Goal: Find specific page/section: Find specific page/section

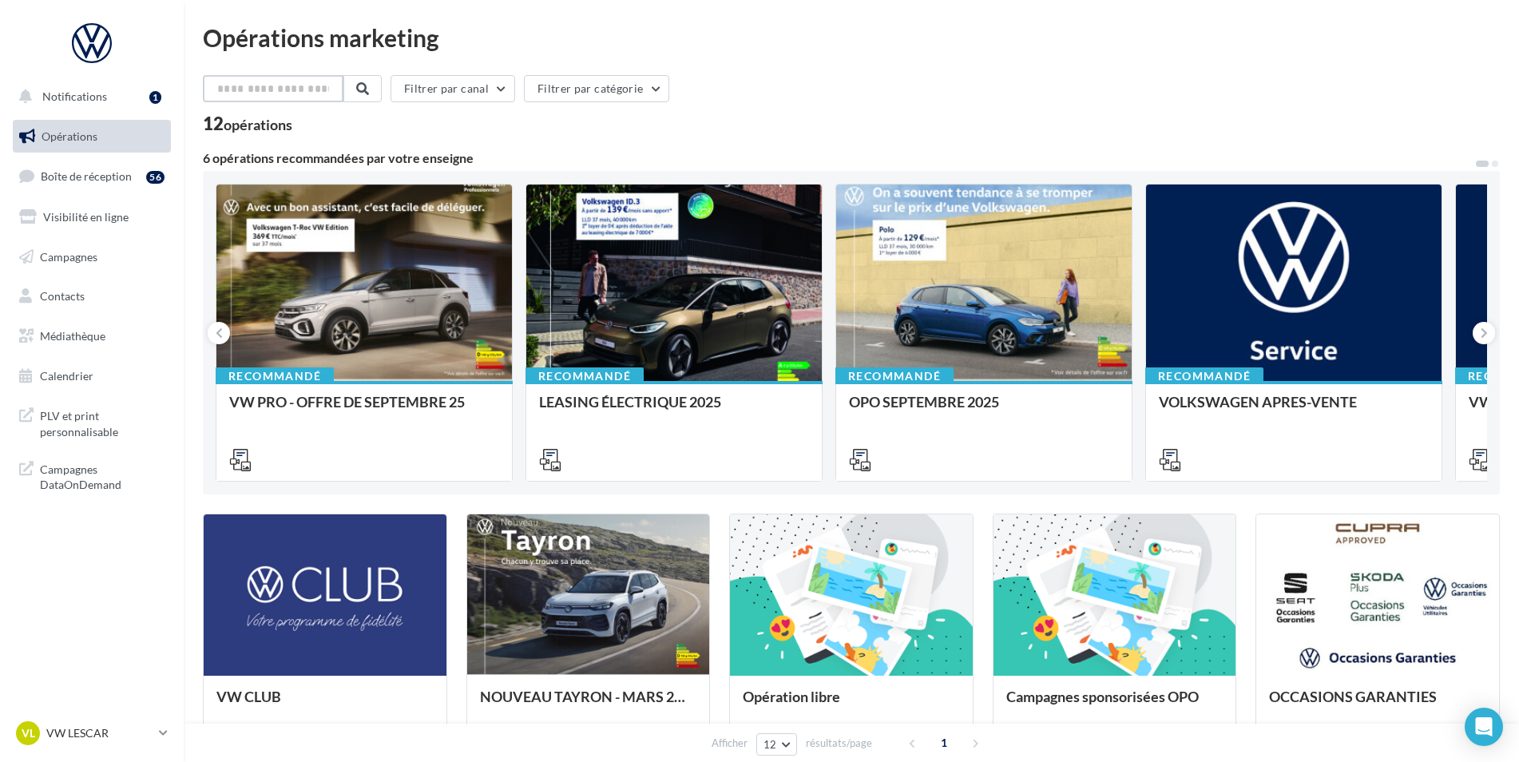
click at [244, 85] on input "text" at bounding box center [273, 88] width 141 height 27
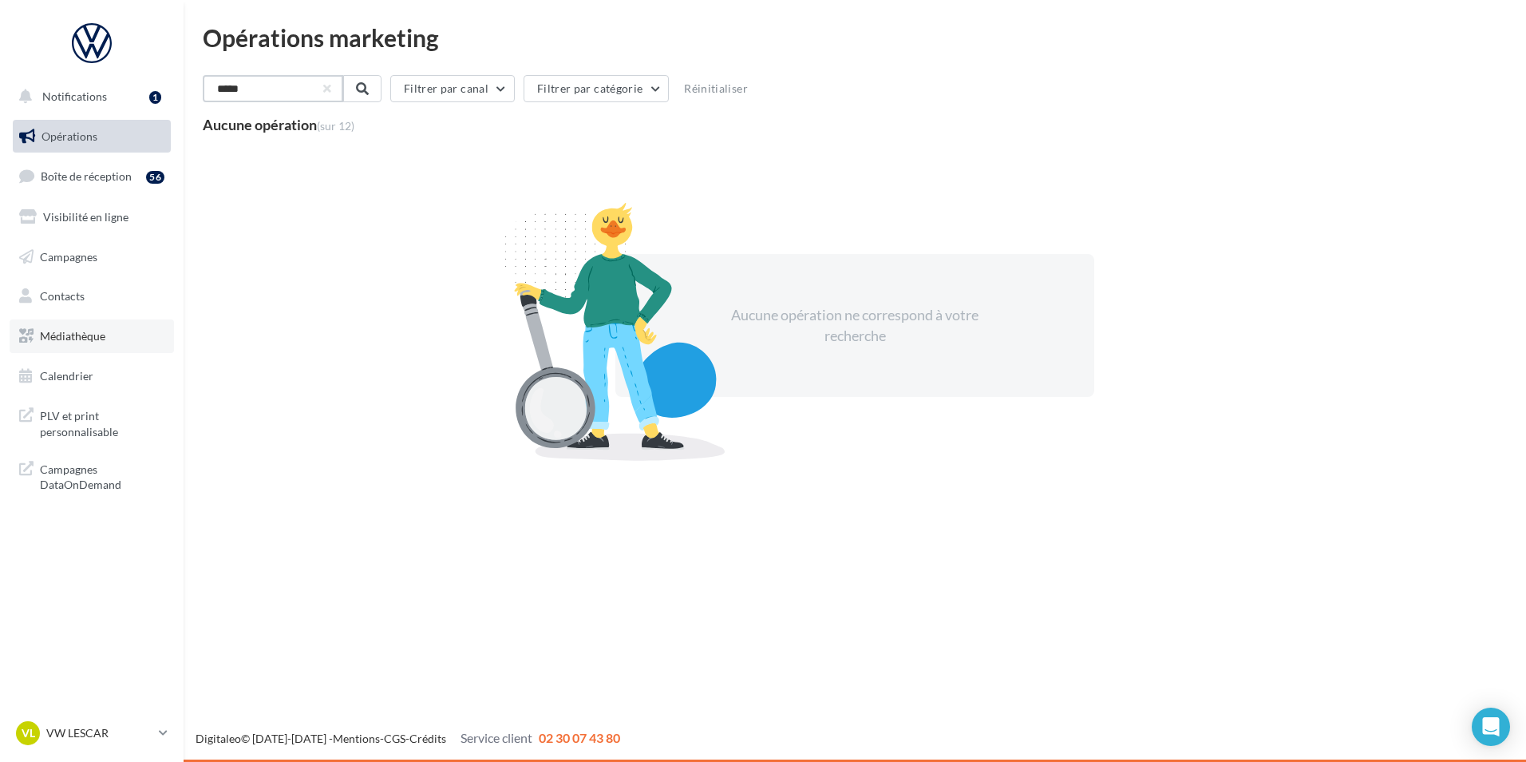
type input "*****"
click at [113, 333] on link "Médiathèque" at bounding box center [92, 336] width 164 height 34
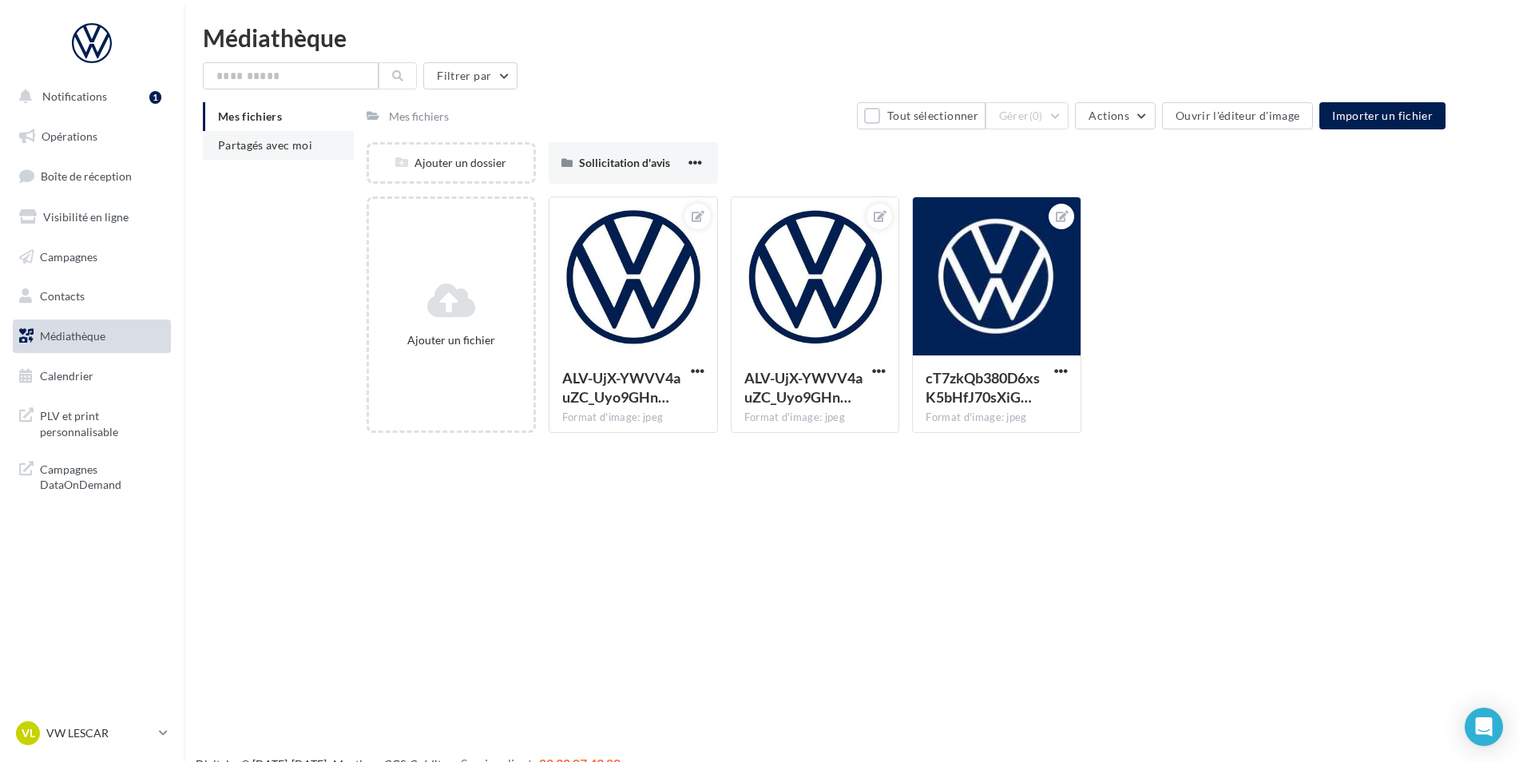
click at [306, 145] on span "Partagés avec moi" at bounding box center [265, 145] width 94 height 14
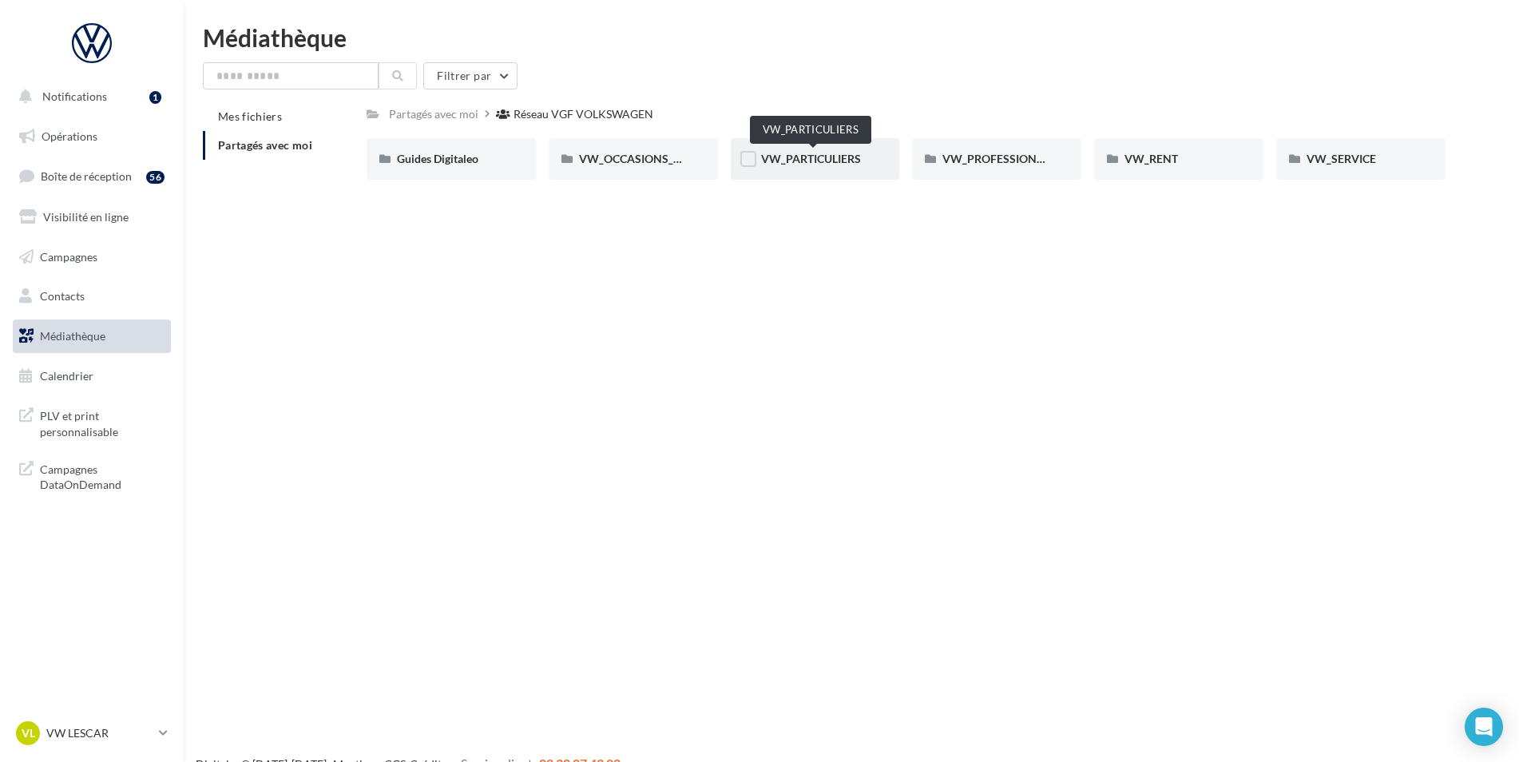
click at [822, 156] on span "VW_PARTICULIERS" at bounding box center [811, 159] width 100 height 14
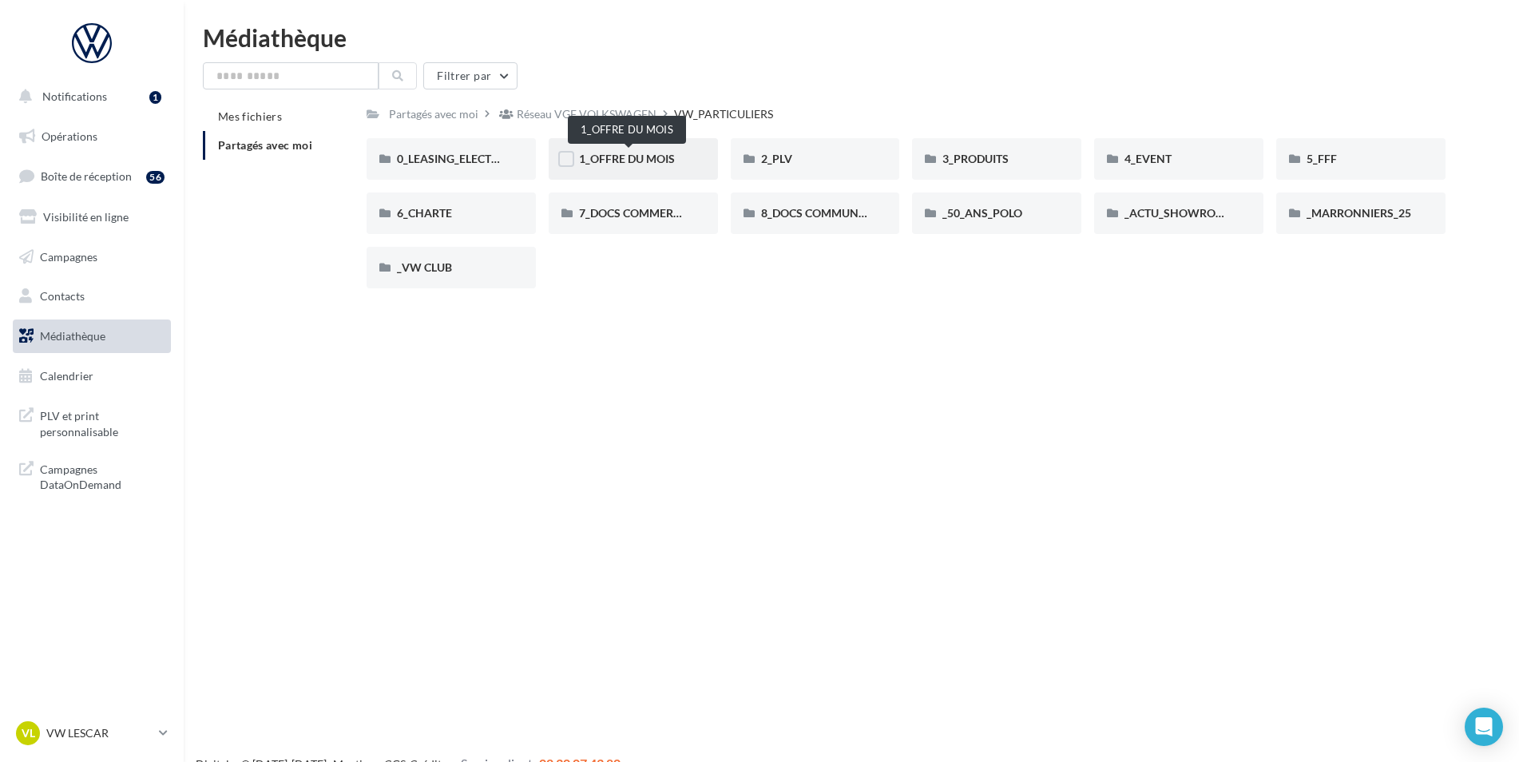
click at [666, 154] on span "1_OFFRE DU MOIS" at bounding box center [627, 159] width 96 height 14
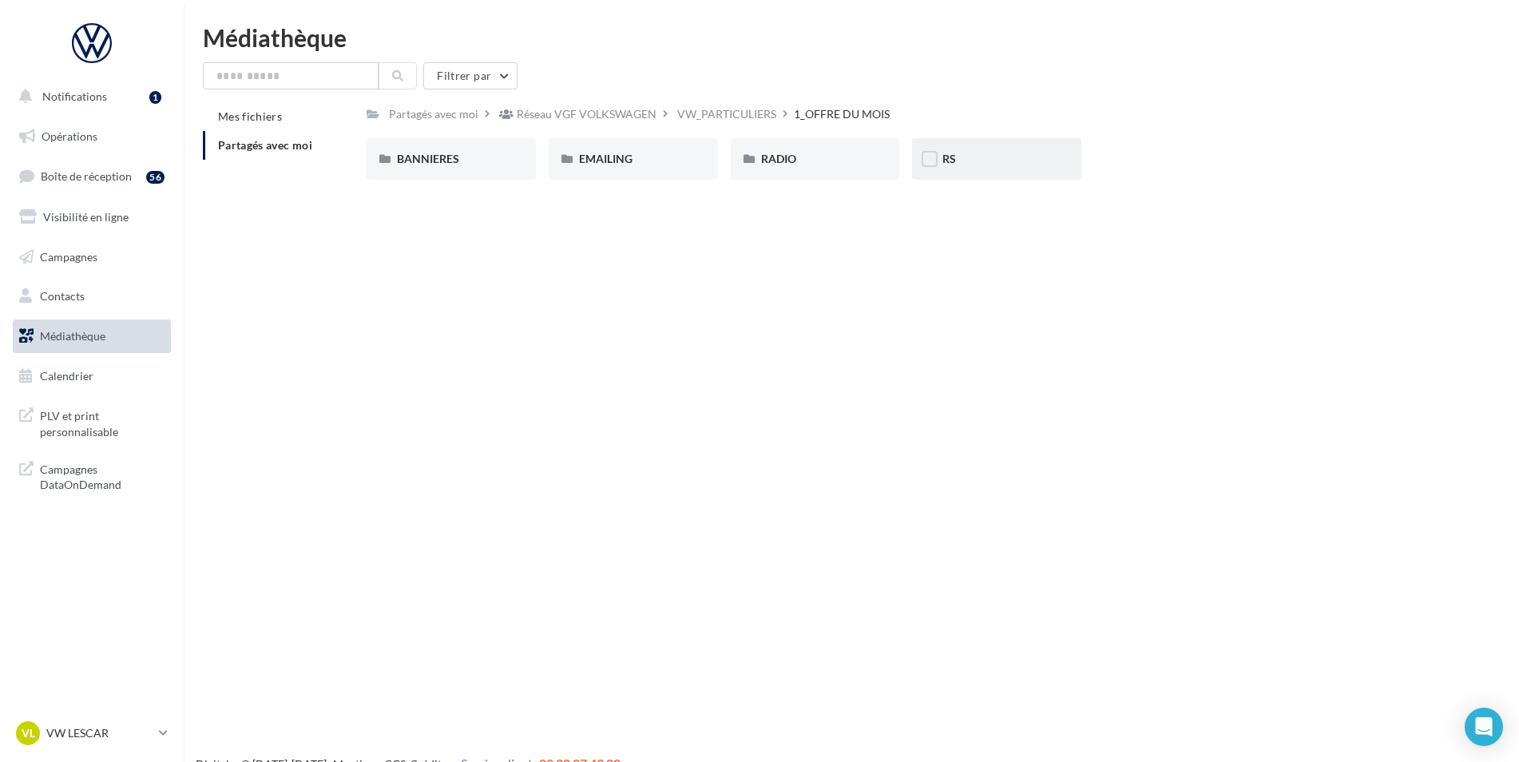
click at [958, 164] on div "RS" at bounding box center [996, 159] width 109 height 16
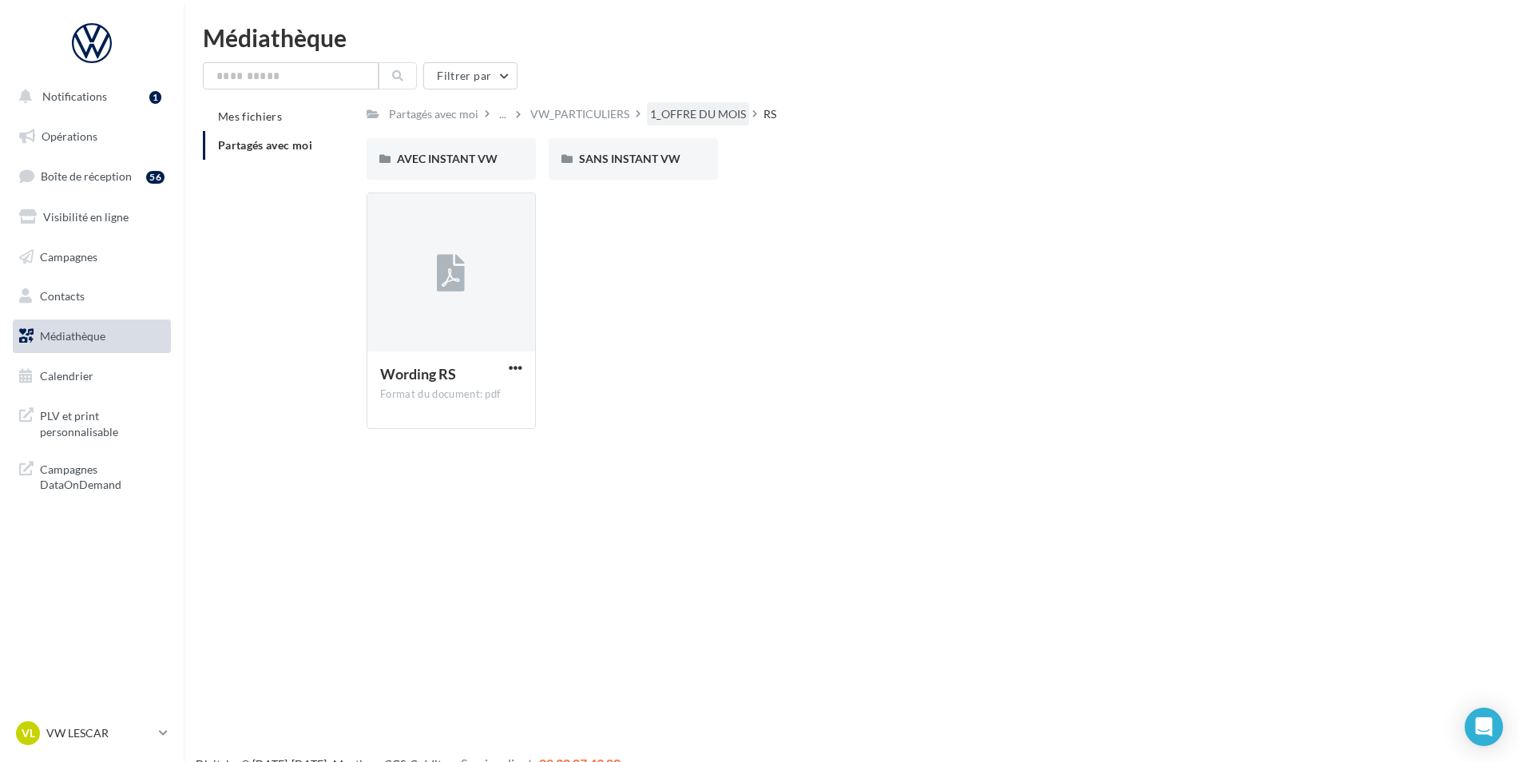
click at [719, 111] on div "1_OFFRE DU MOIS" at bounding box center [698, 114] width 96 height 16
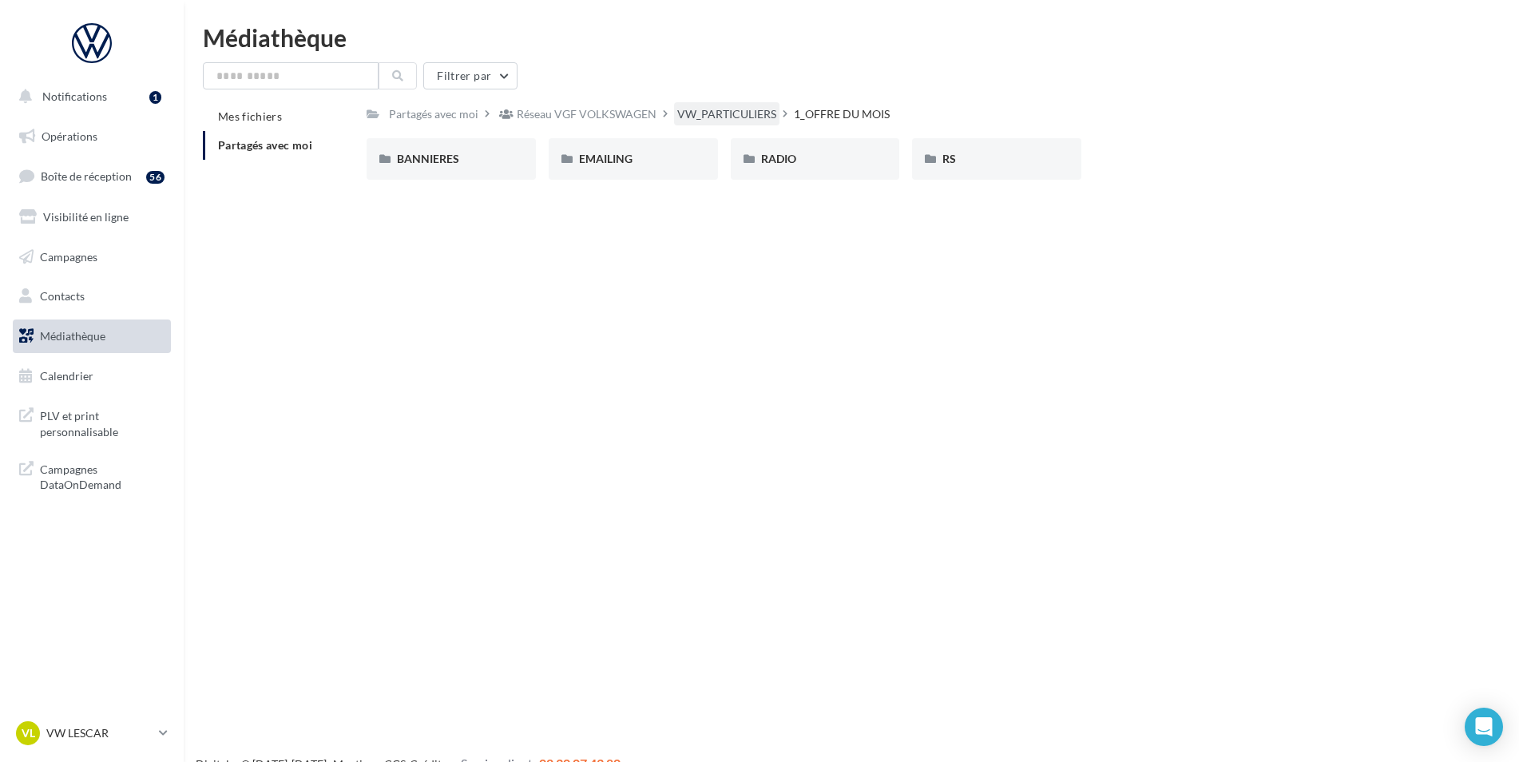
click at [743, 120] on div "VW_PARTICULIERS" at bounding box center [726, 114] width 99 height 16
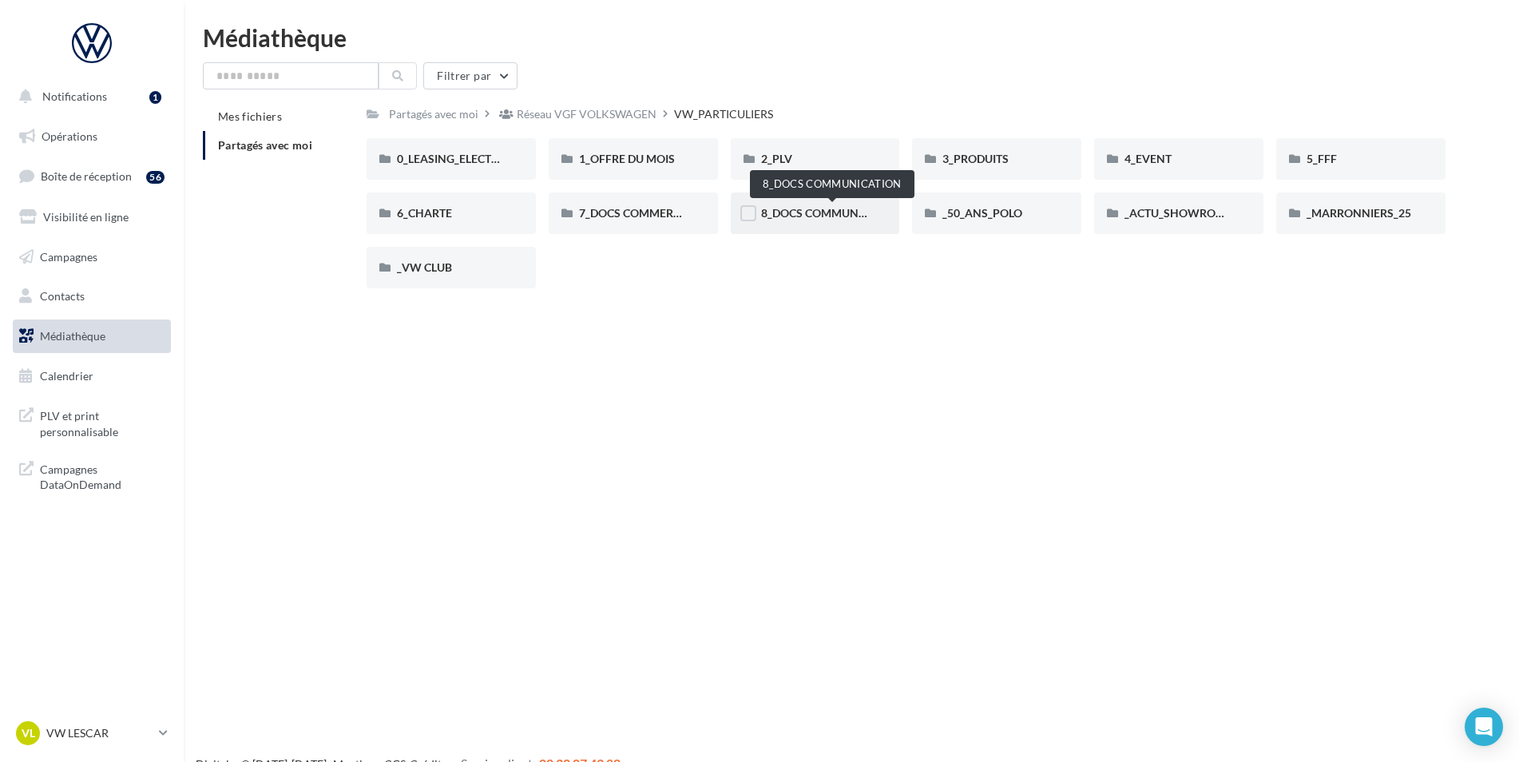
click at [822, 208] on span "8_DOCS COMMUNICATION" at bounding box center [832, 213] width 142 height 14
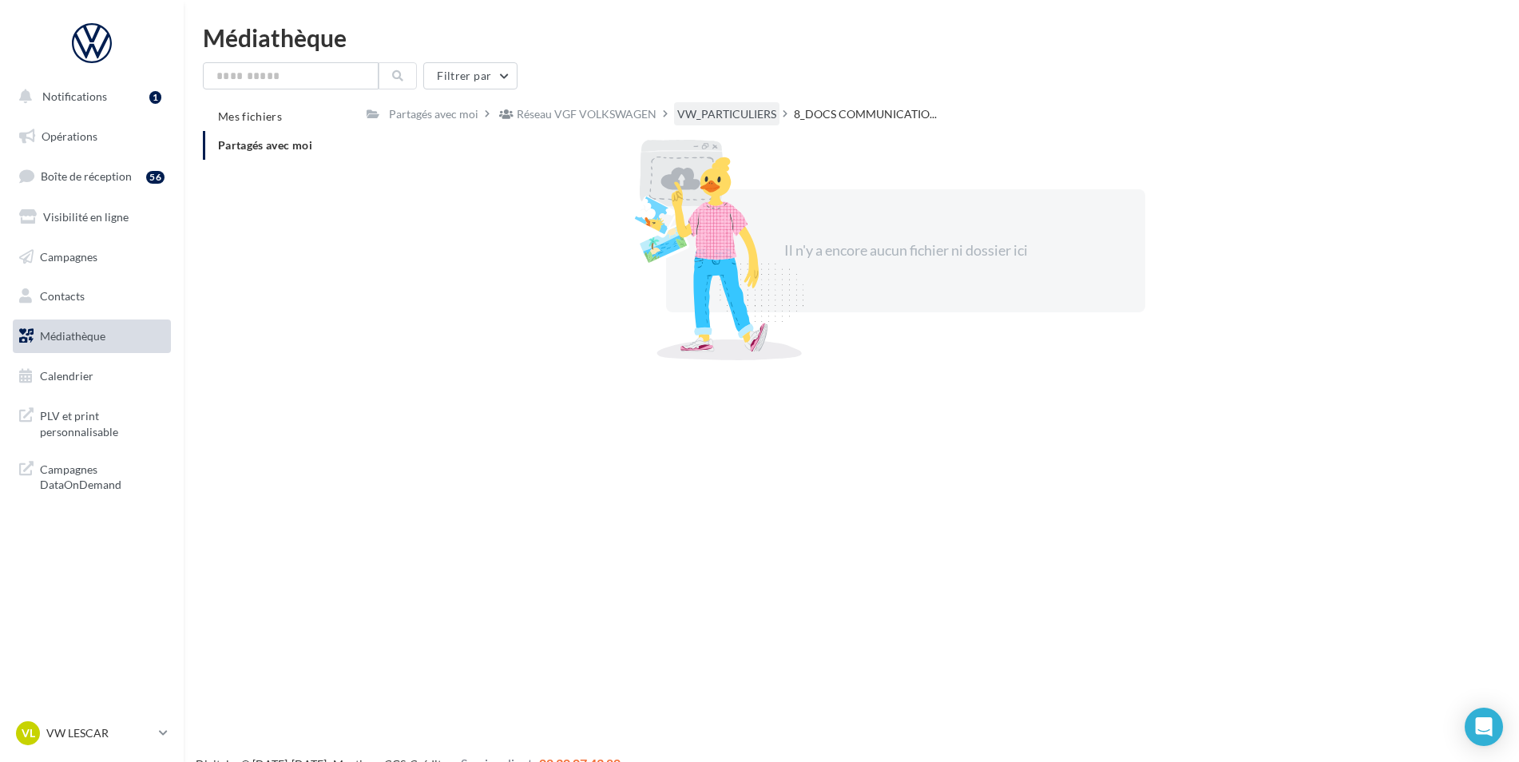
click at [712, 117] on div "VW_PARTICULIERS" at bounding box center [726, 114] width 99 height 16
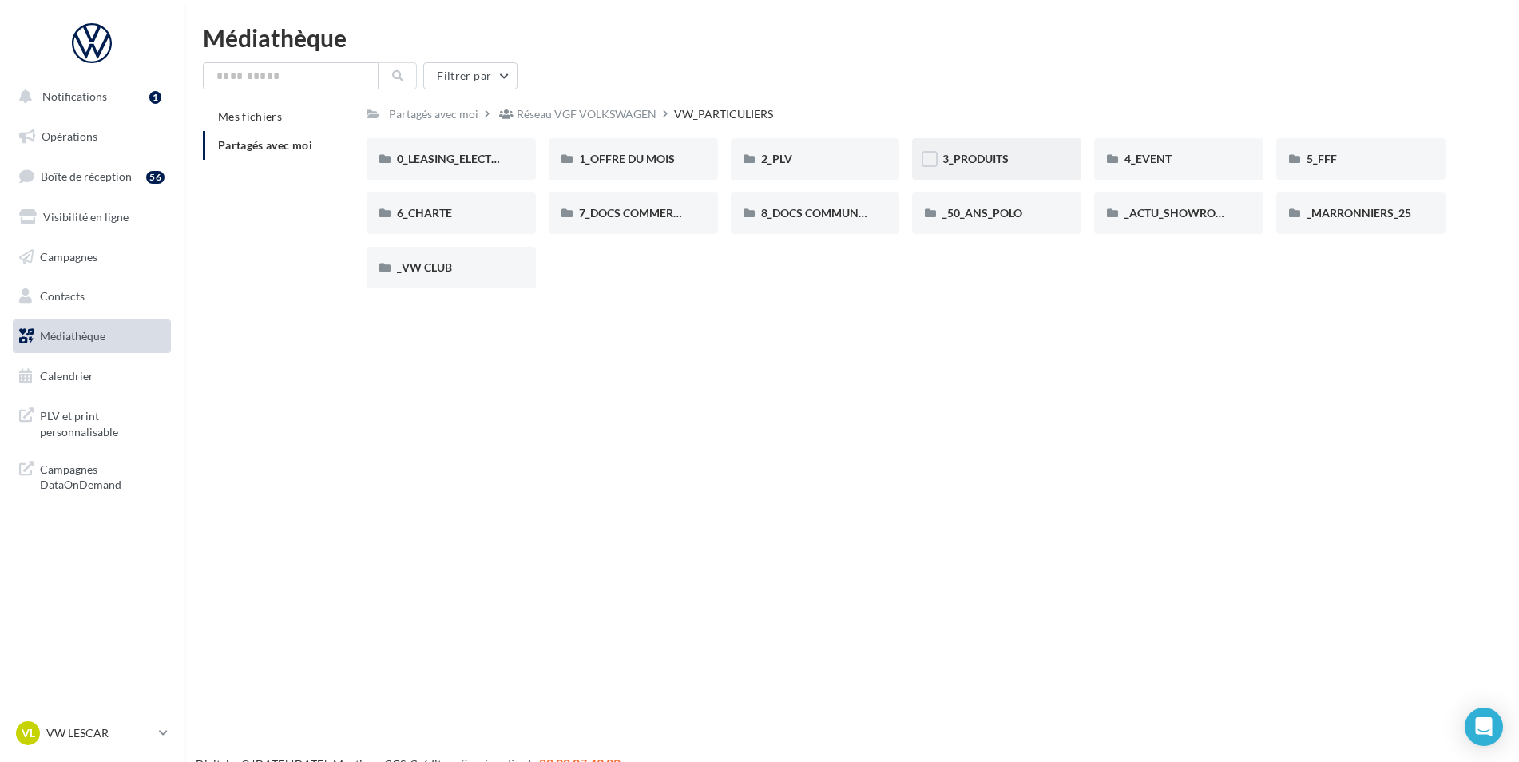
click at [1015, 157] on div "3_PRODUITS" at bounding box center [996, 159] width 109 height 16
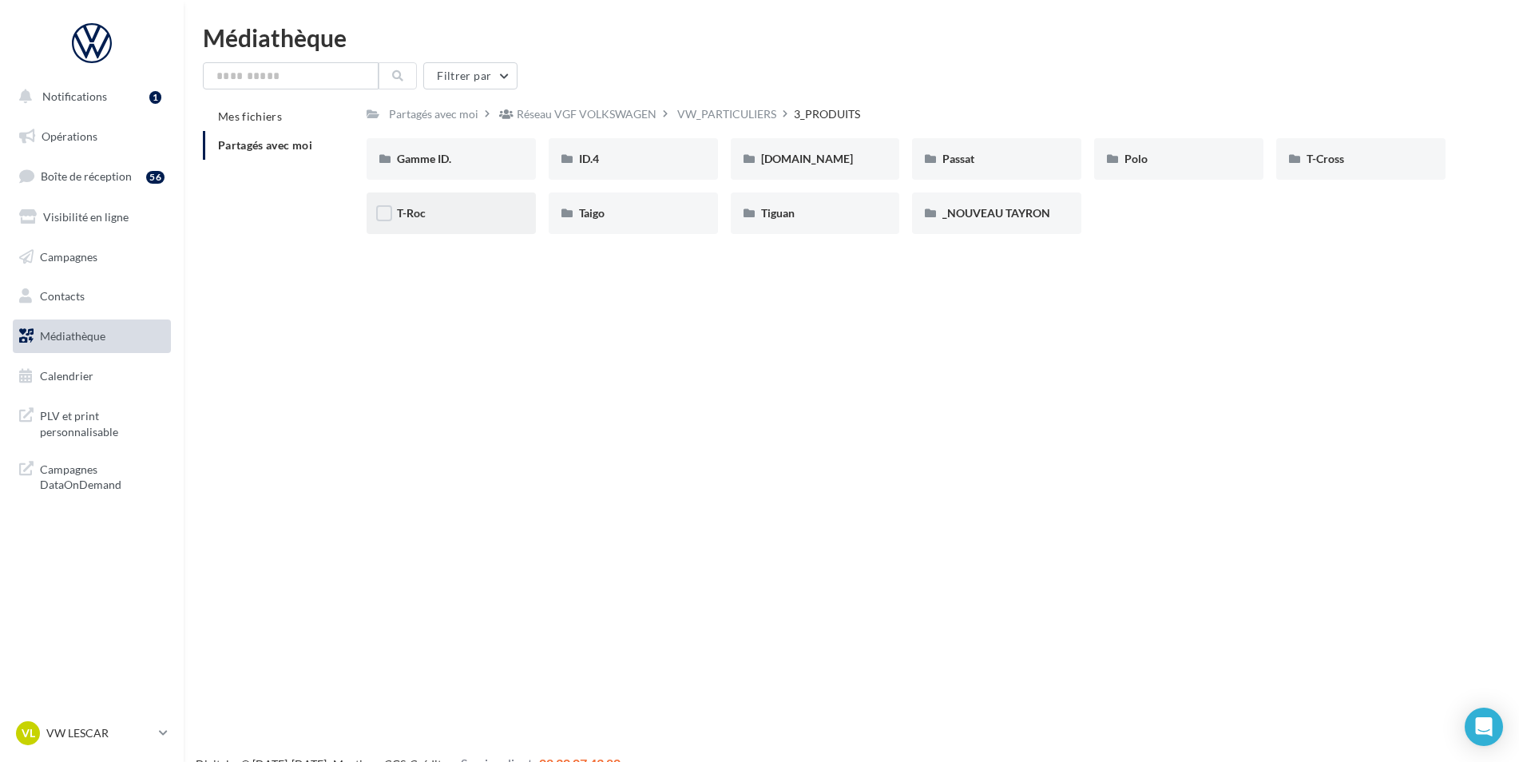
click at [445, 208] on div "T-Roc" at bounding box center [451, 213] width 109 height 16
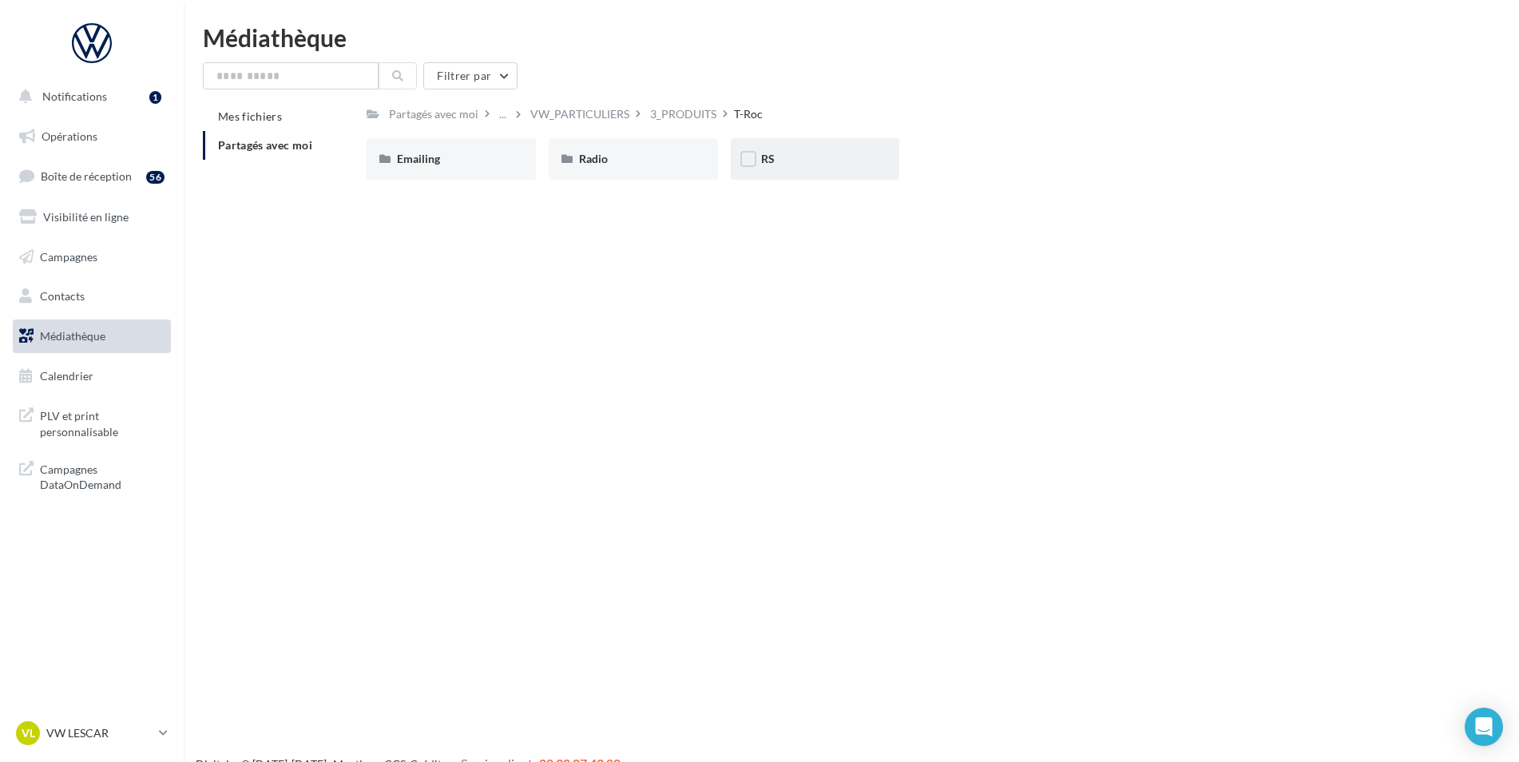
click at [821, 172] on div "RS" at bounding box center [815, 159] width 169 height 42
